Goal: Check status: Check status

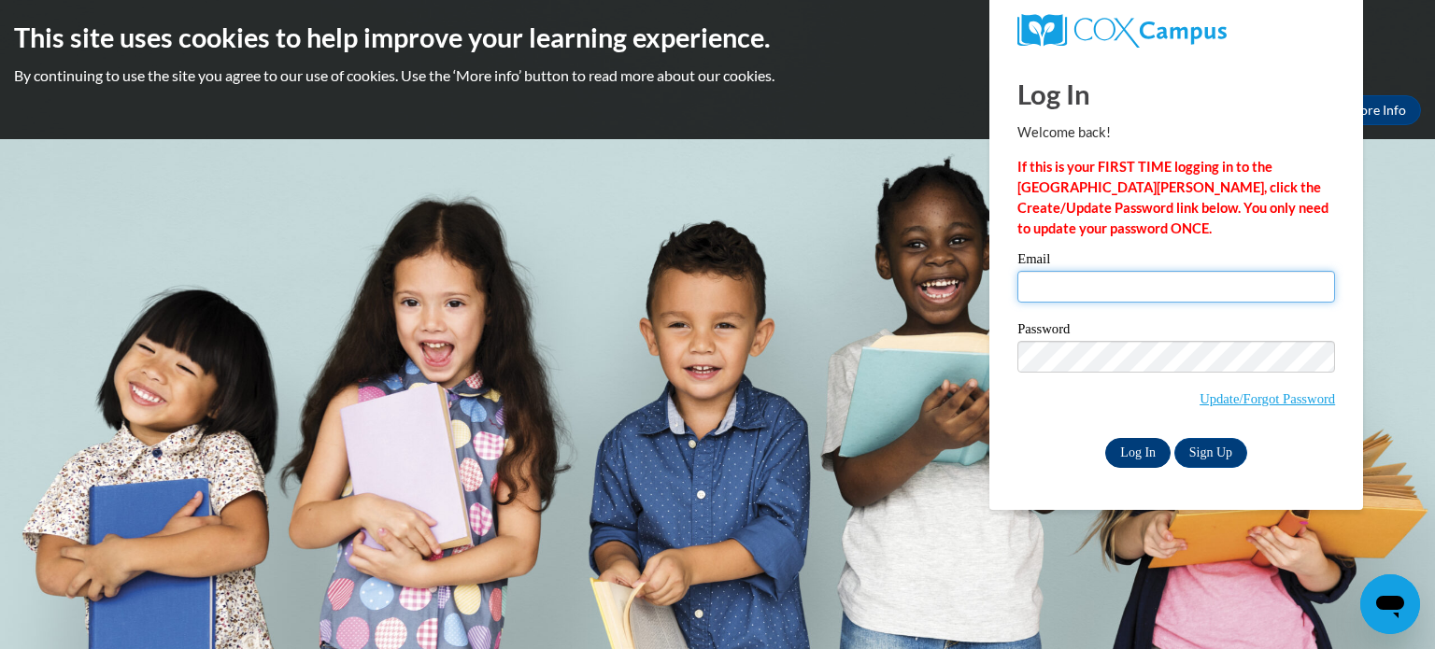
type input "saismruthi.paladugu6@gmail.com"
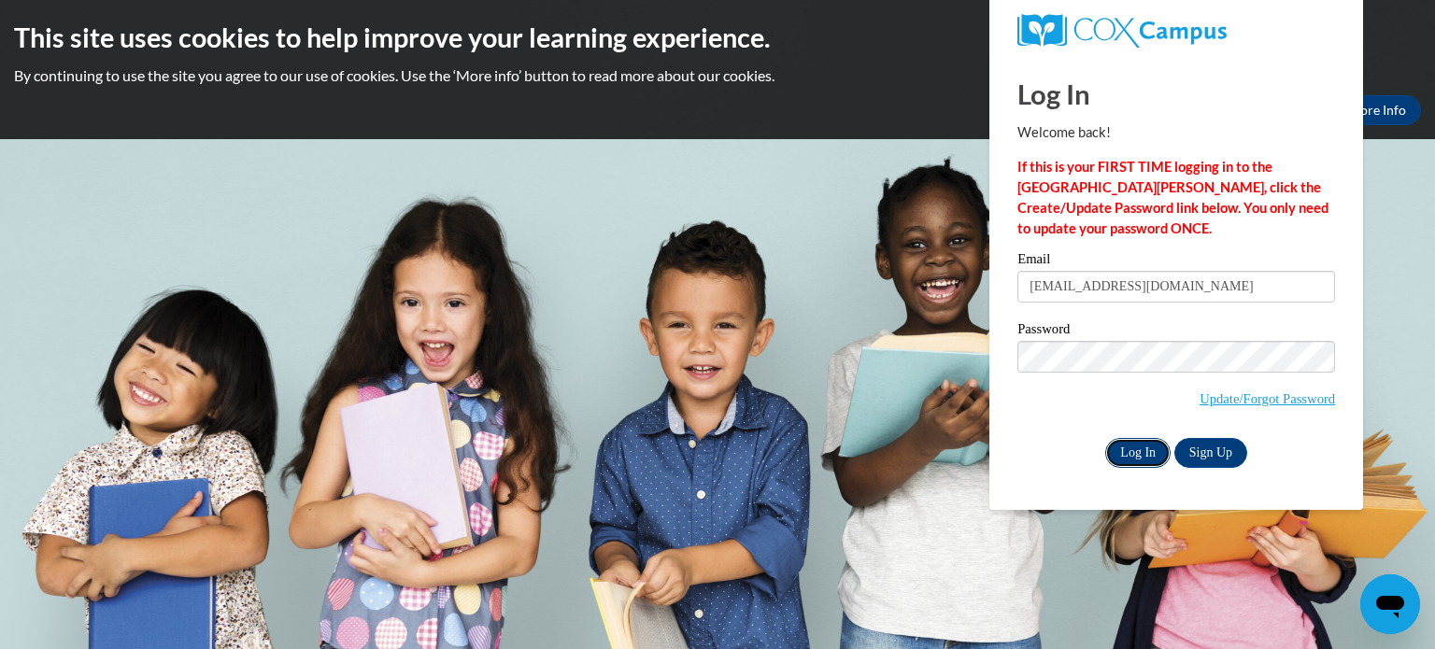
click at [1148, 448] on input "Log In" at bounding box center [1137, 453] width 65 height 30
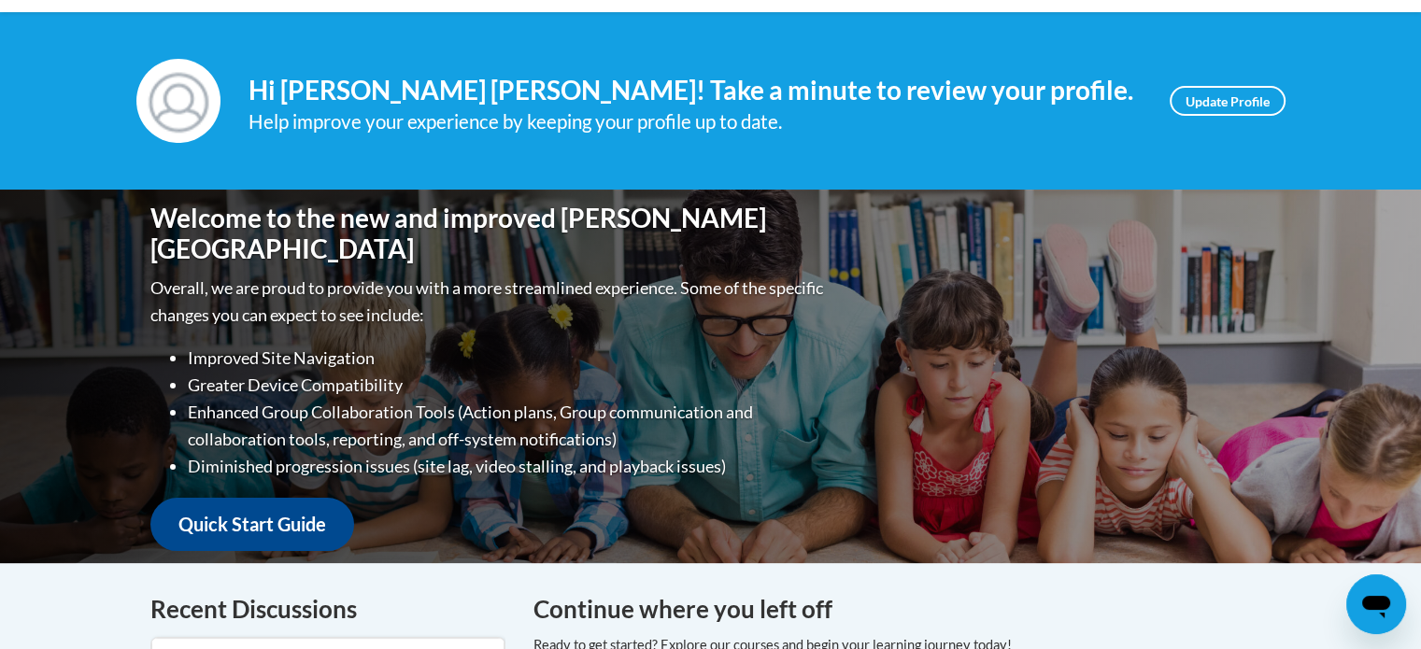
scroll to position [201, 0]
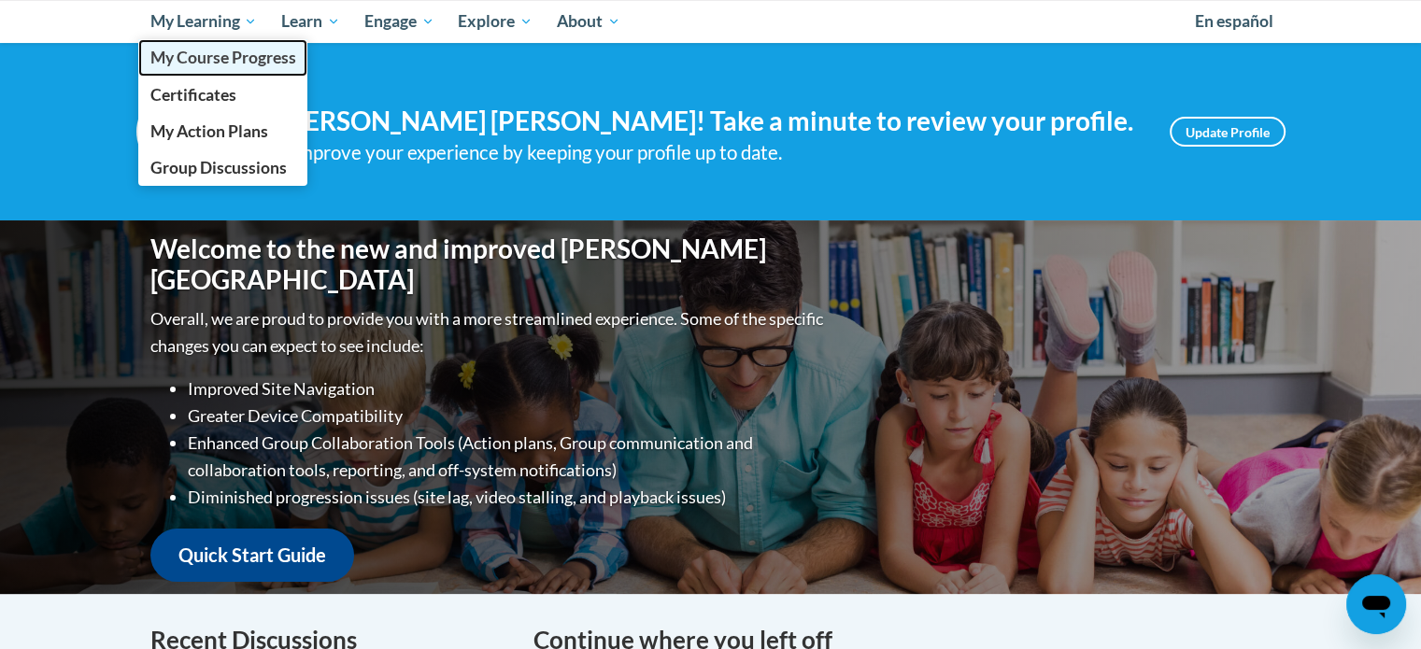
click at [241, 59] on span "My Course Progress" at bounding box center [223, 58] width 146 height 20
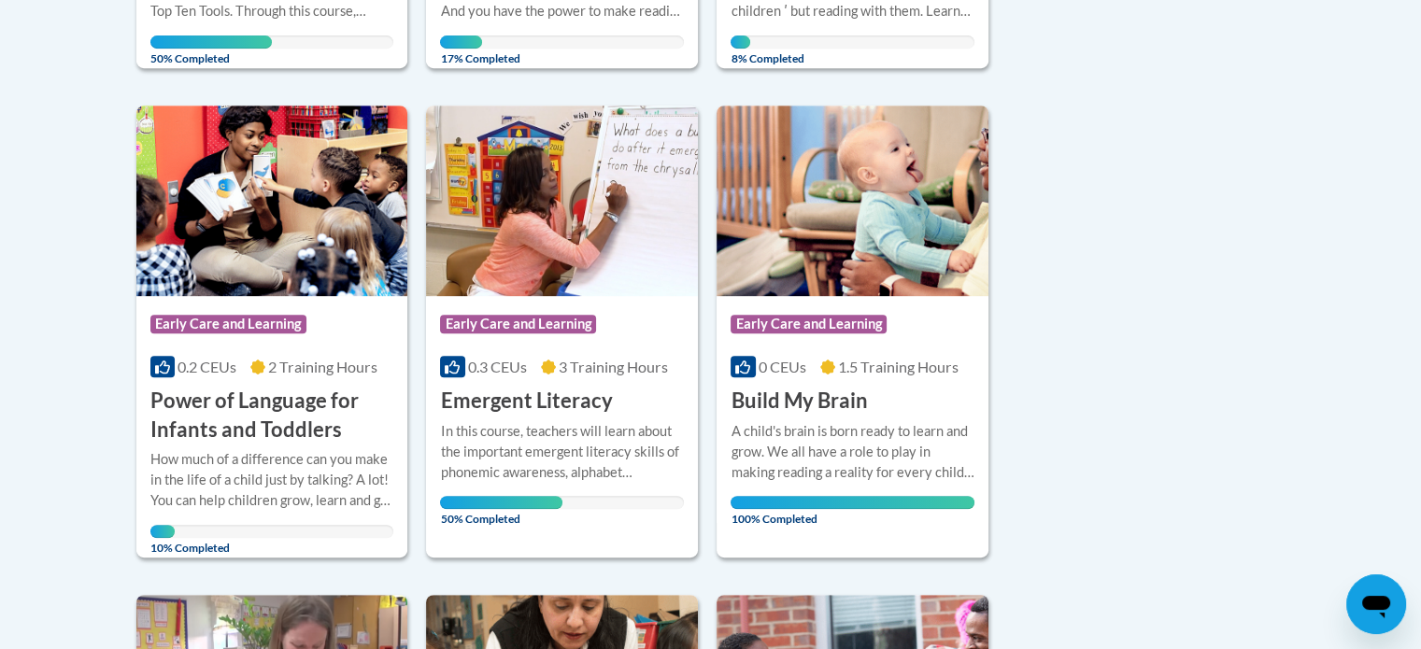
scroll to position [875, 0]
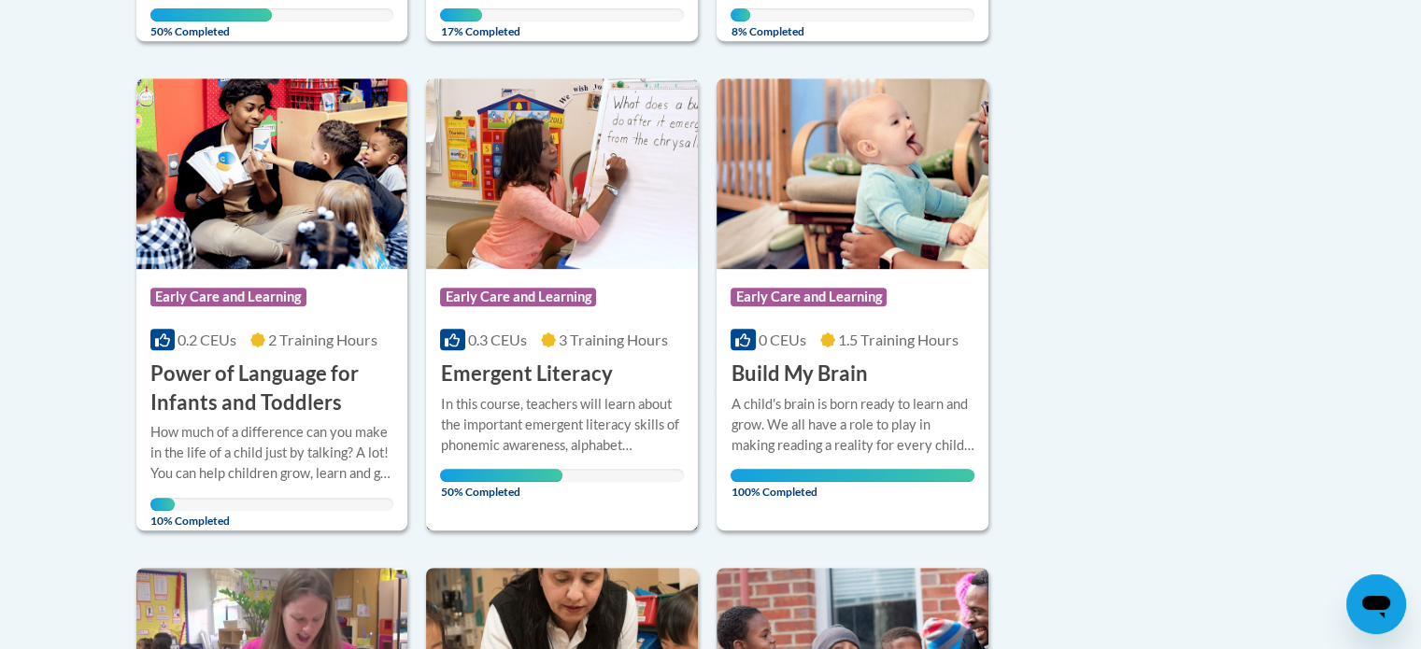
click at [531, 367] on h3 "Emergent Literacy" at bounding box center [526, 374] width 172 height 29
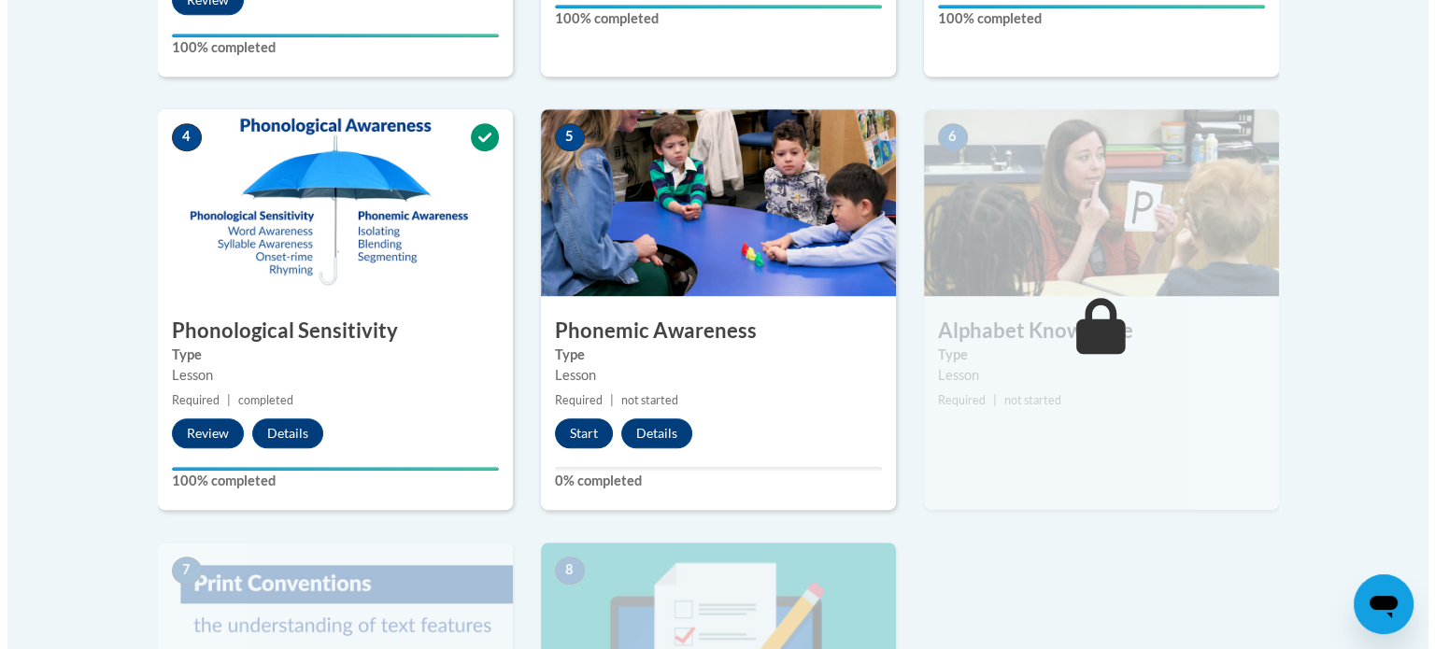
scroll to position [978, 0]
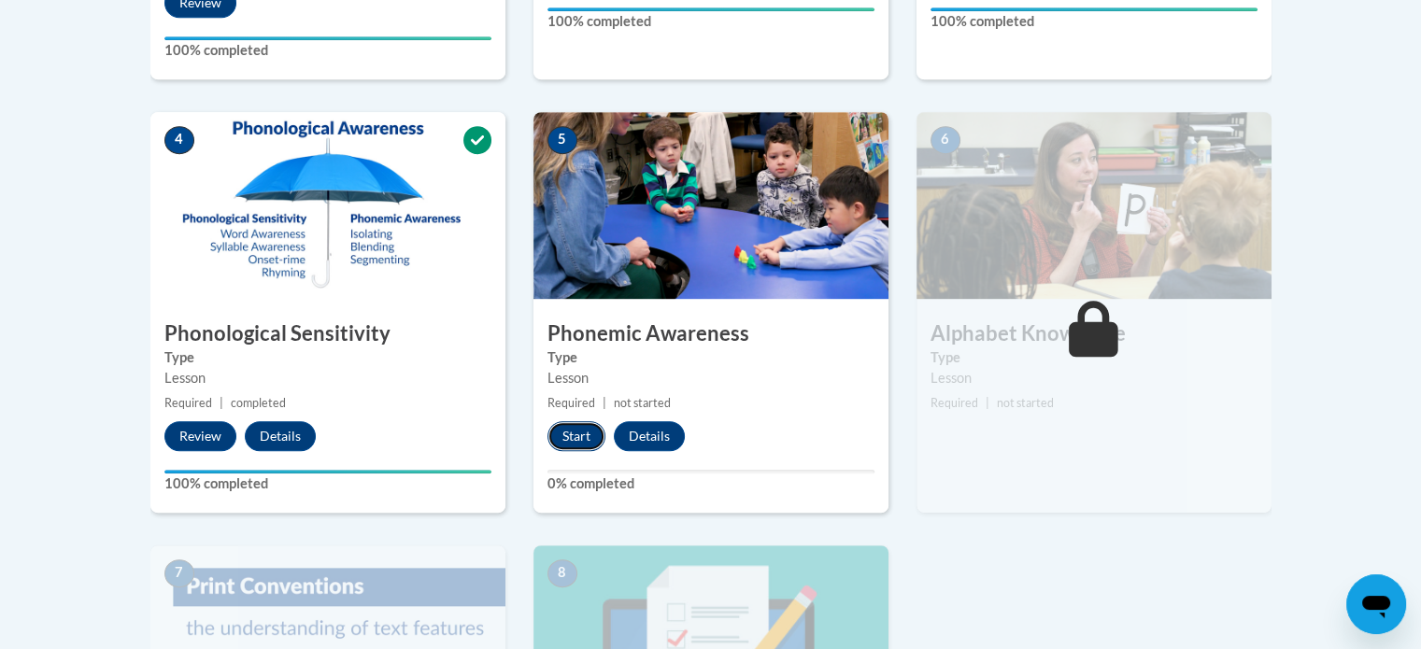
click at [575, 431] on button "Start" at bounding box center [577, 436] width 58 height 30
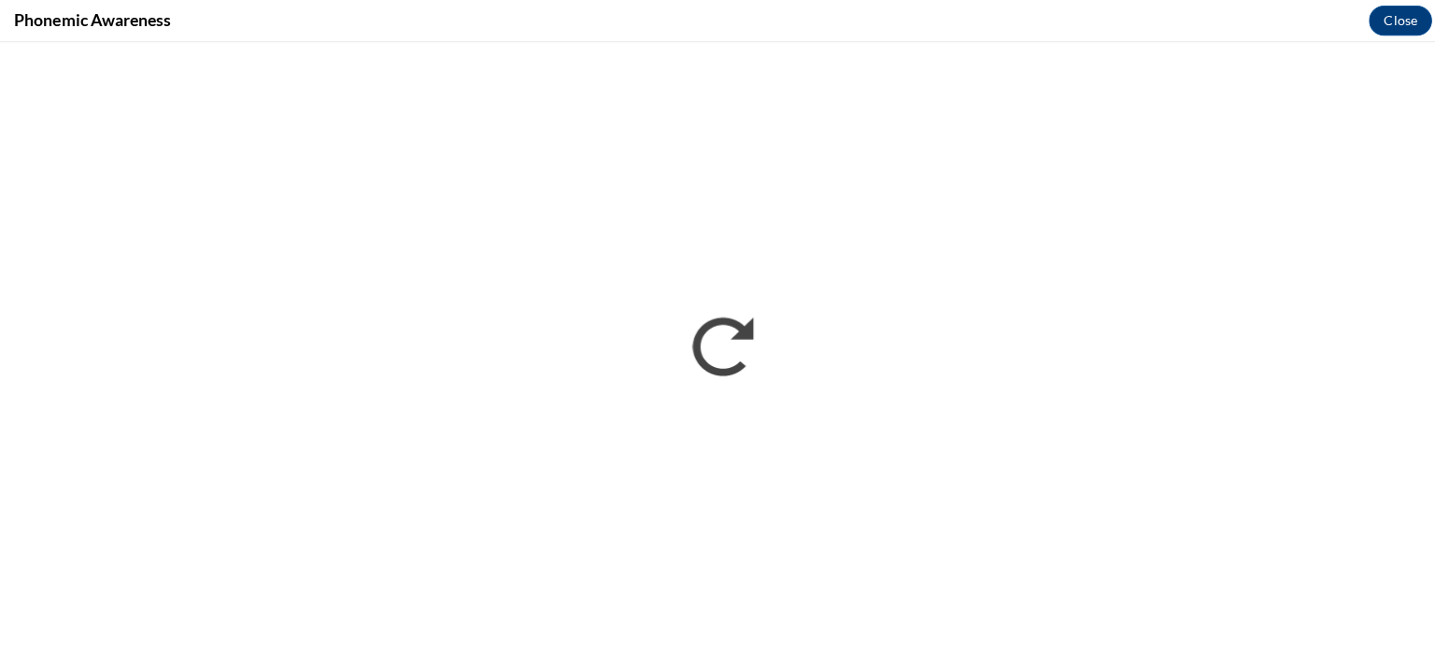
scroll to position [976, 0]
